Goal: Check status: Check status

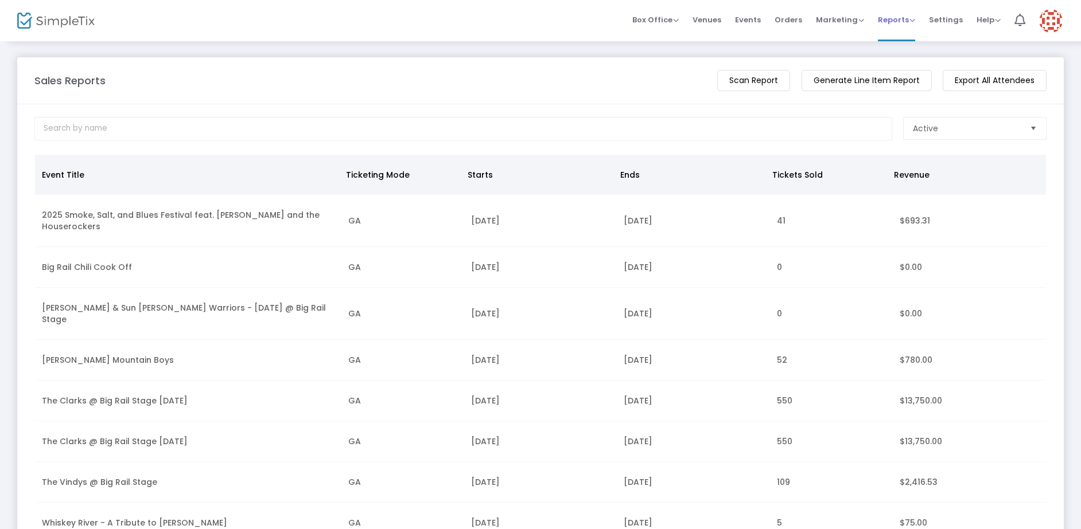
click at [914, 21] on span "Reports" at bounding box center [896, 19] width 37 height 11
click at [906, 41] on li "Analytics" at bounding box center [915, 39] width 75 height 22
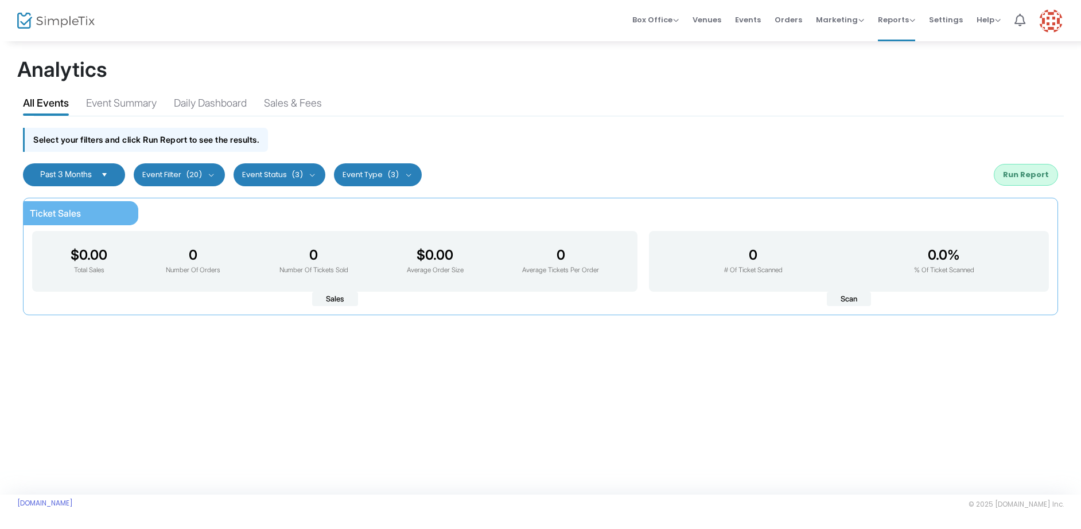
click at [107, 170] on span "Select" at bounding box center [104, 174] width 19 height 19
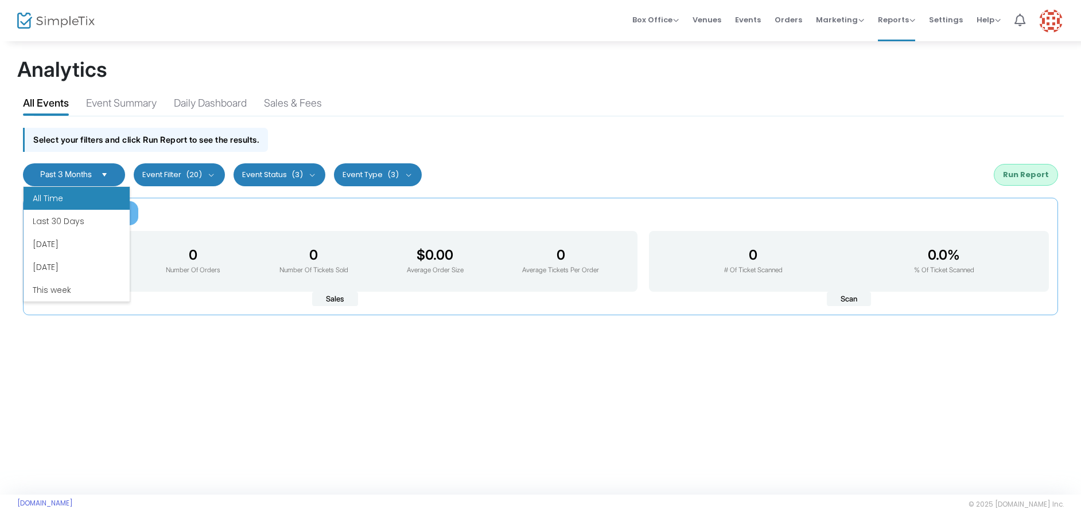
click at [59, 200] on li "All Time" at bounding box center [77, 198] width 106 height 23
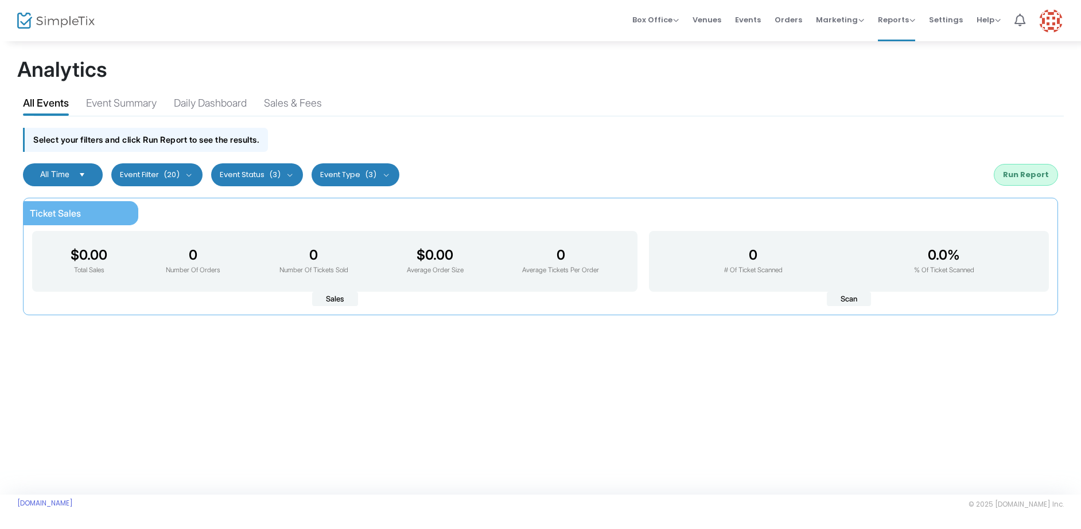
click at [290, 170] on button "Event Status (3)" at bounding box center [257, 174] width 92 height 23
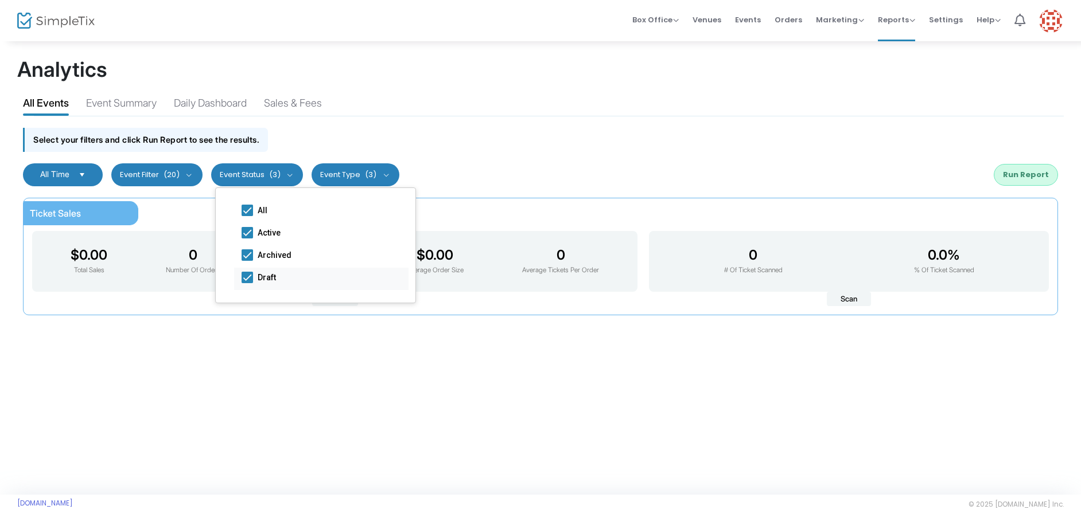
click at [254, 277] on label "Draft" at bounding box center [321, 278] width 159 height 14
click at [247, 283] on input "Draft" at bounding box center [247, 283] width 1 height 1
checkbox input "false"
click at [250, 255] on span at bounding box center [247, 255] width 11 height 11
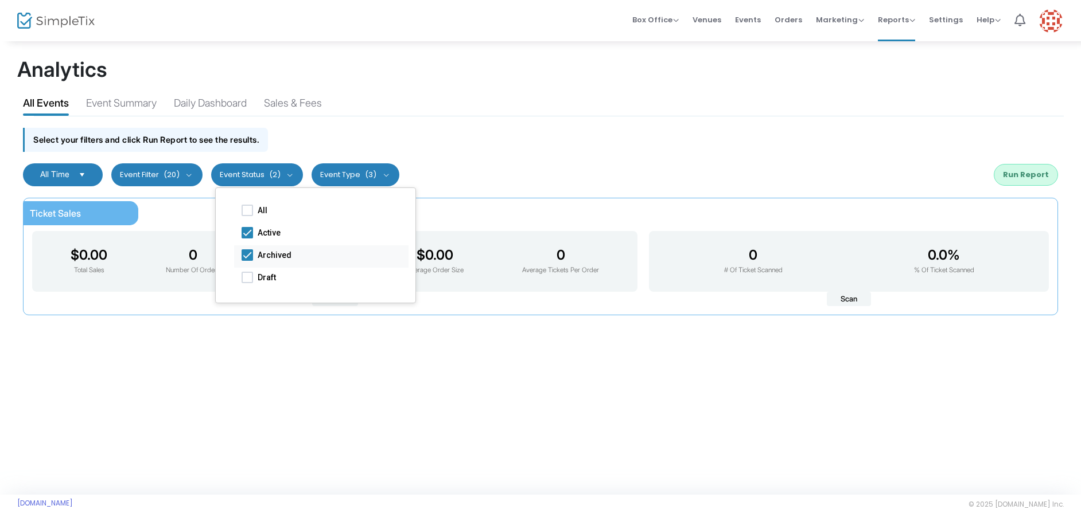
click at [247, 261] on input "Archived" at bounding box center [247, 261] width 1 height 1
checkbox input "false"
click at [1010, 178] on button "Run Report" at bounding box center [1026, 175] width 64 height 22
